Goal: Ask a question

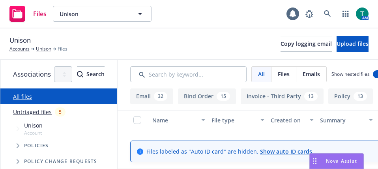
click at [350, 160] on span "Nova Assist" at bounding box center [341, 160] width 31 height 7
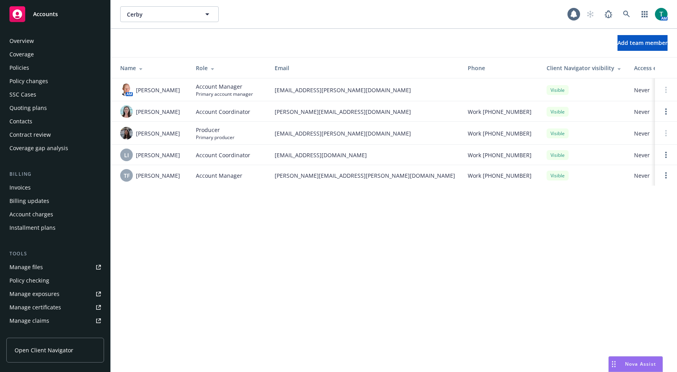
scroll to position [155, 0]
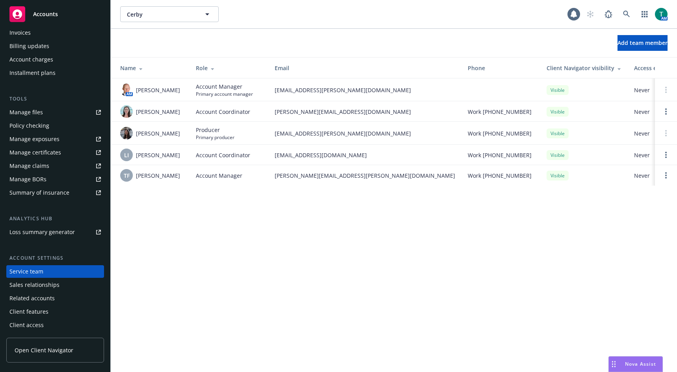
click at [633, 361] on span "Nova Assist" at bounding box center [640, 364] width 31 height 7
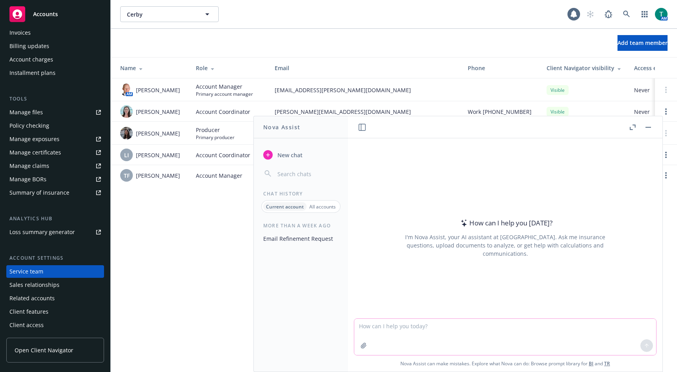
click at [457, 330] on textarea at bounding box center [505, 337] width 302 height 36
type textarea "Does Unison cater to [MEDICAL_DATA] people only"
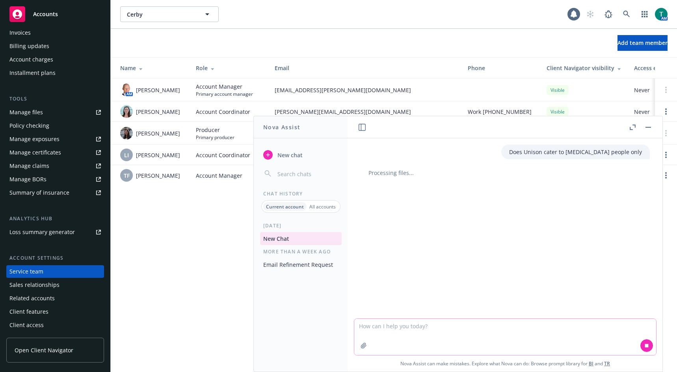
click at [383, 320] on textarea at bounding box center [505, 337] width 302 height 36
click at [374, 331] on textarea at bounding box center [505, 337] width 302 height 36
type textarea "D"
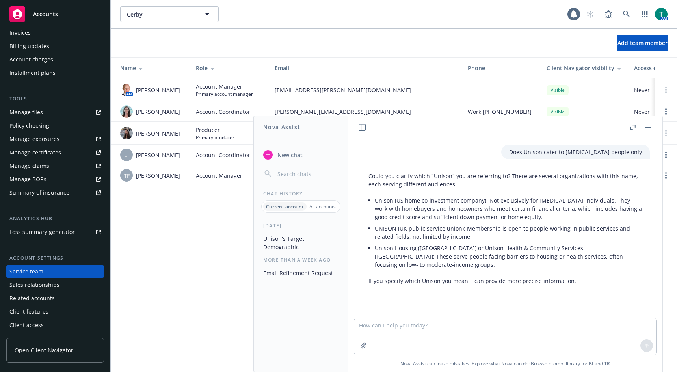
click at [652, 125] on button "button" at bounding box center [648, 127] width 9 height 9
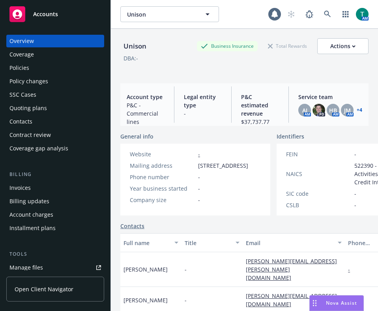
click at [348, 168] on span "Nova Assist" at bounding box center [341, 302] width 31 height 7
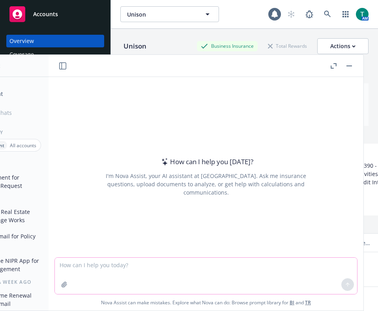
click at [170, 168] on textarea at bounding box center [206, 275] width 302 height 36
type textarea "Is Unison client customer base all low income?"
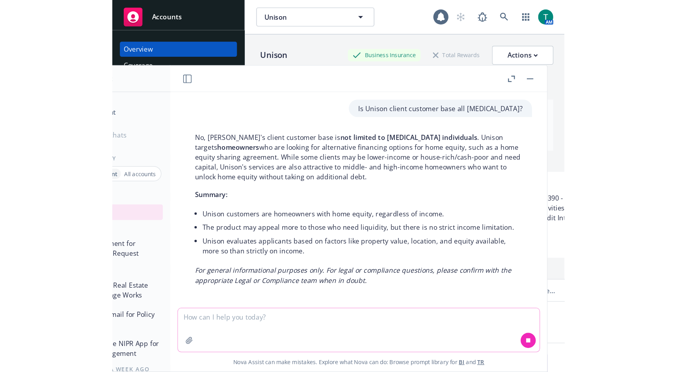
scroll to position [3, 0]
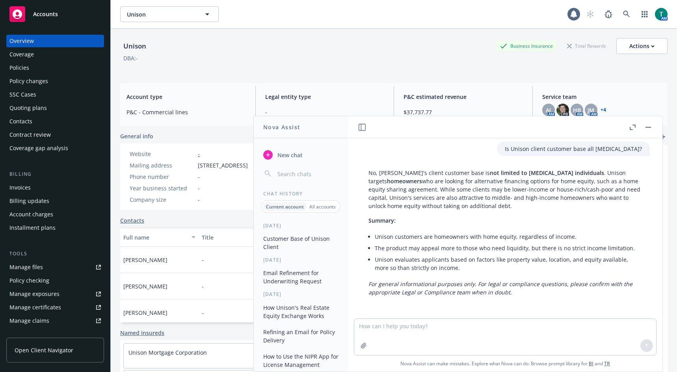
click at [377, 127] on button "button" at bounding box center [648, 127] width 9 height 9
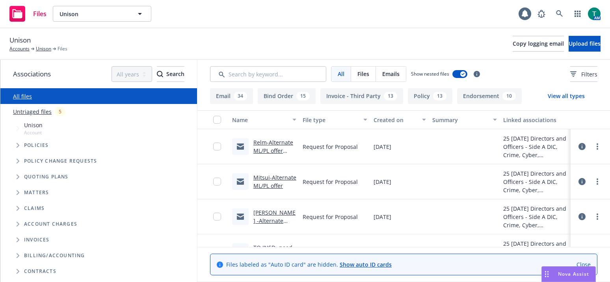
click at [13, 181] on span "Tree Example" at bounding box center [17, 177] width 13 height 13
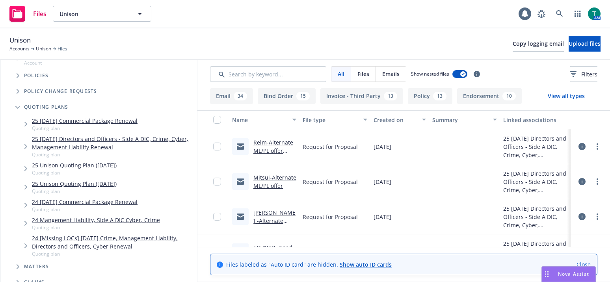
scroll to position [79, 0]
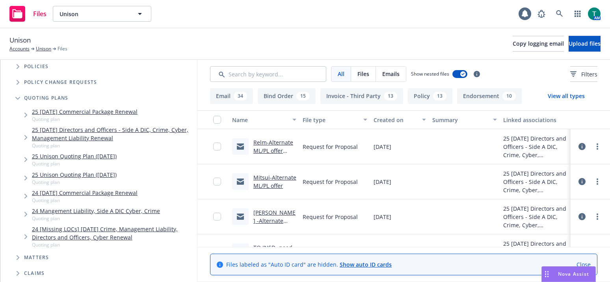
click at [110, 212] on link "24 Mangement Liability, Side A DIC Cyber, Crime" at bounding box center [96, 211] width 128 height 8
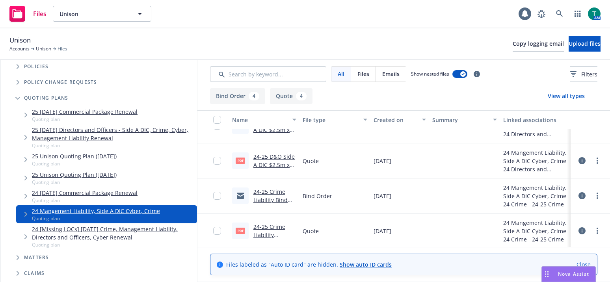
scroll to position [39, 0]
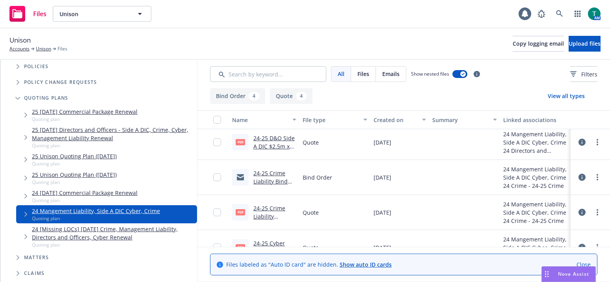
click at [270, 175] on link "24-25 Crime Liability Bind Order.msg" at bounding box center [270, 182] width 34 height 24
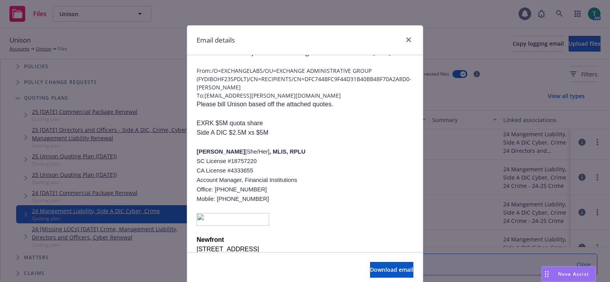
scroll to position [0, 0]
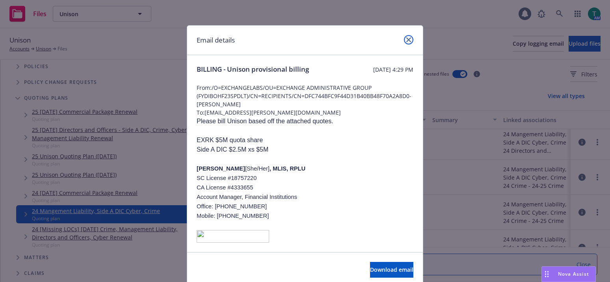
click at [406, 40] on icon "close" at bounding box center [408, 39] width 5 height 5
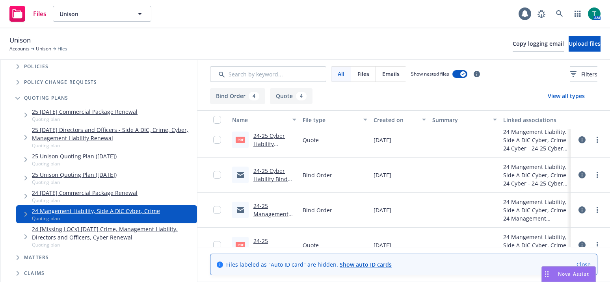
scroll to position [158, 0]
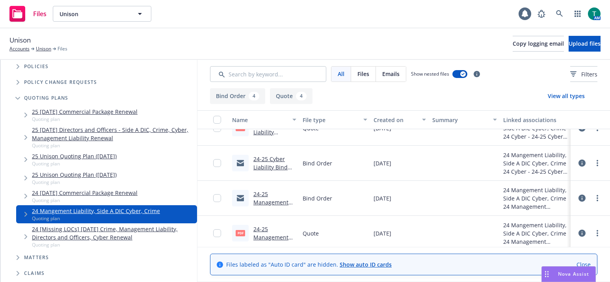
click at [265, 195] on link "24-25 Management Liability $2.5 Part of $5m Bind Order.msg" at bounding box center [274, 210] width 42 height 41
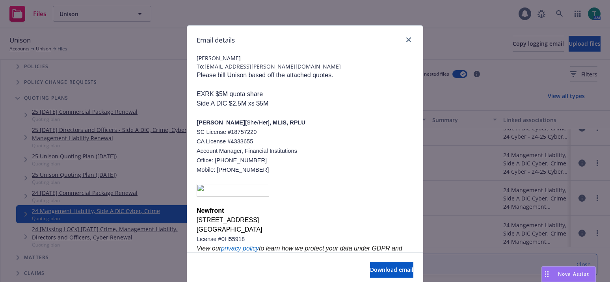
scroll to position [76, 0]
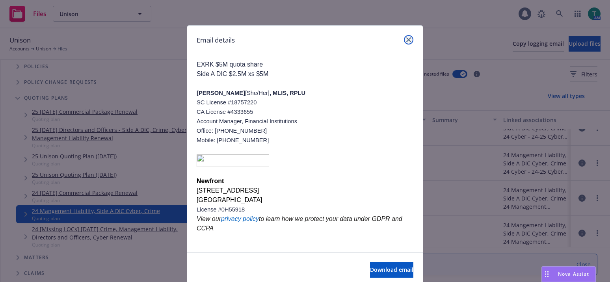
click at [408, 39] on link "close" at bounding box center [408, 39] width 9 height 9
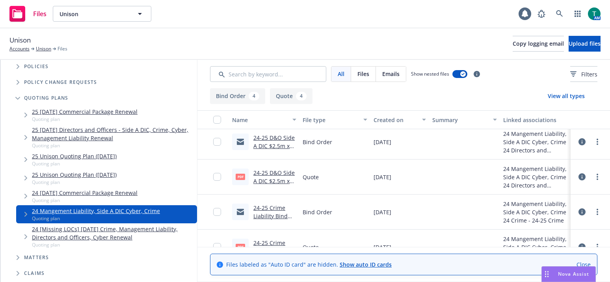
scroll to position [0, 0]
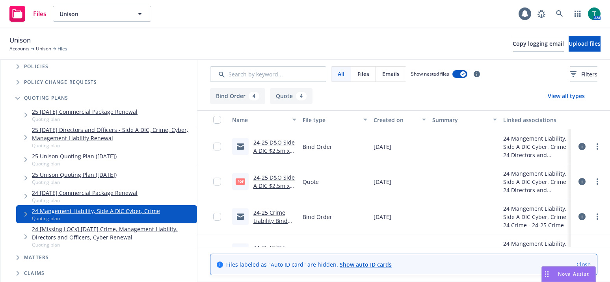
click at [81, 231] on link "24 [Missing LOCs] 08/31/24 Crime, Management Liability, Directors and Officers,…" at bounding box center [113, 233] width 162 height 17
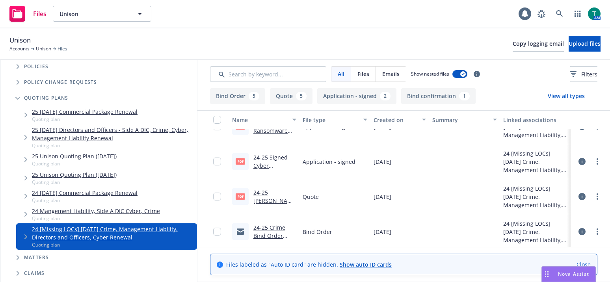
scroll to position [335, 0]
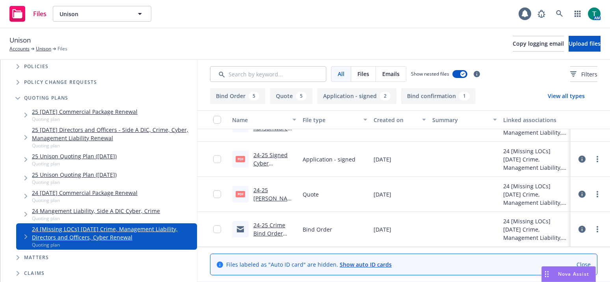
click at [266, 227] on link "24-25 Crime Bind Order from AE to Beazley.msg" at bounding box center [274, 242] width 42 height 41
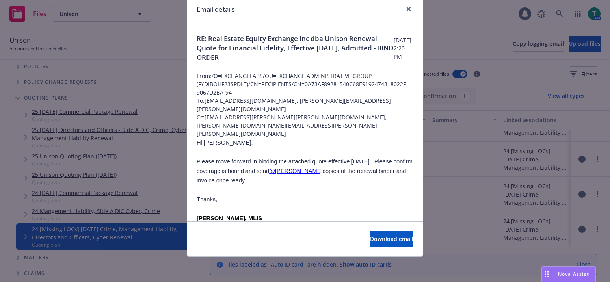
scroll to position [0, 0]
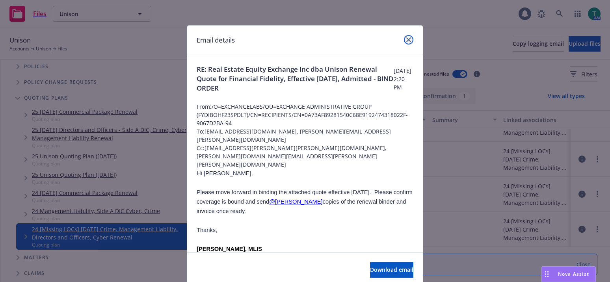
click at [404, 40] on link "close" at bounding box center [408, 39] width 9 height 9
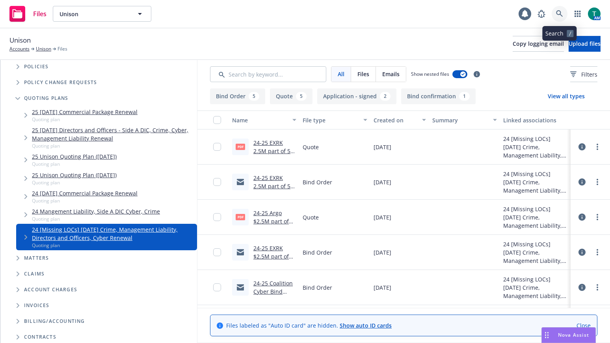
click at [559, 12] on icon at bounding box center [559, 13] width 7 height 7
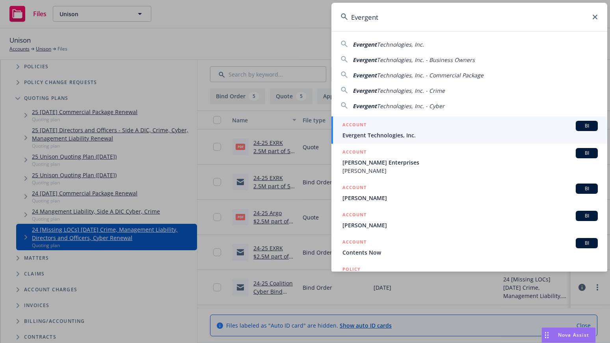
type input "Evergent"
drag, startPoint x: 576, startPoint y: 125, endPoint x: 509, endPoint y: 133, distance: 67.9
click at [579, 125] on span "BI" at bounding box center [587, 125] width 16 height 7
